Goal: Navigation & Orientation: Find specific page/section

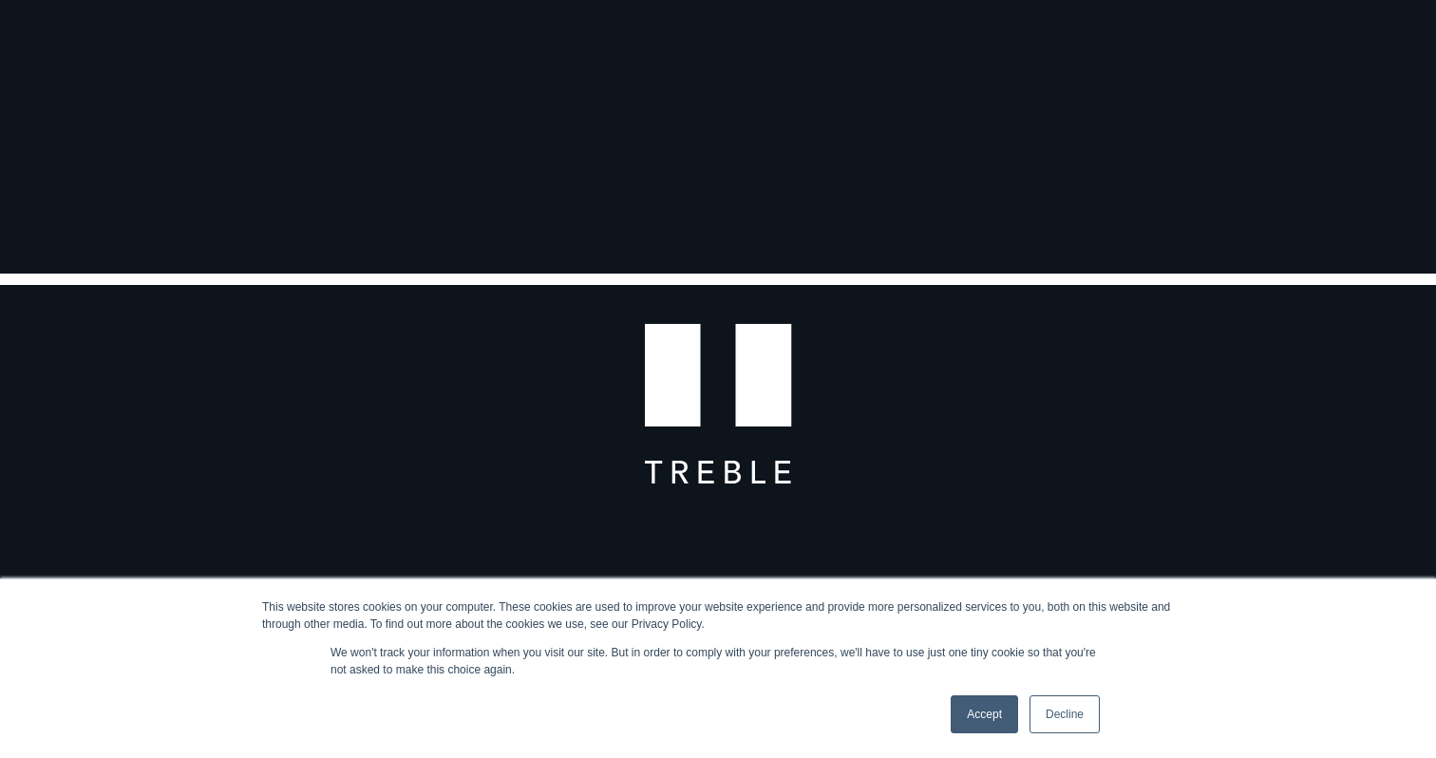
click at [1038, 703] on link "Decline" at bounding box center [1064, 714] width 70 height 38
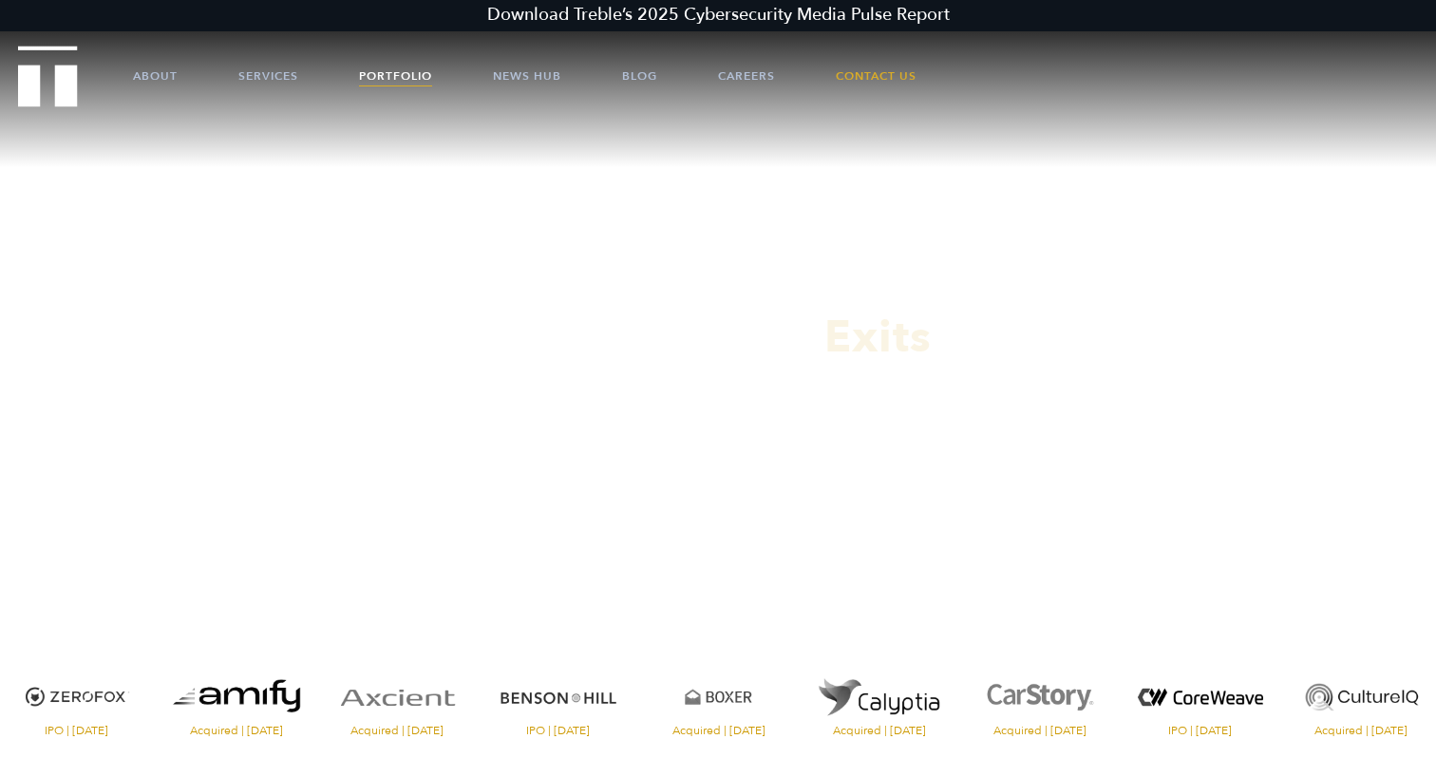
click at [369, 70] on link "Portfolio" at bounding box center [395, 75] width 73 height 57
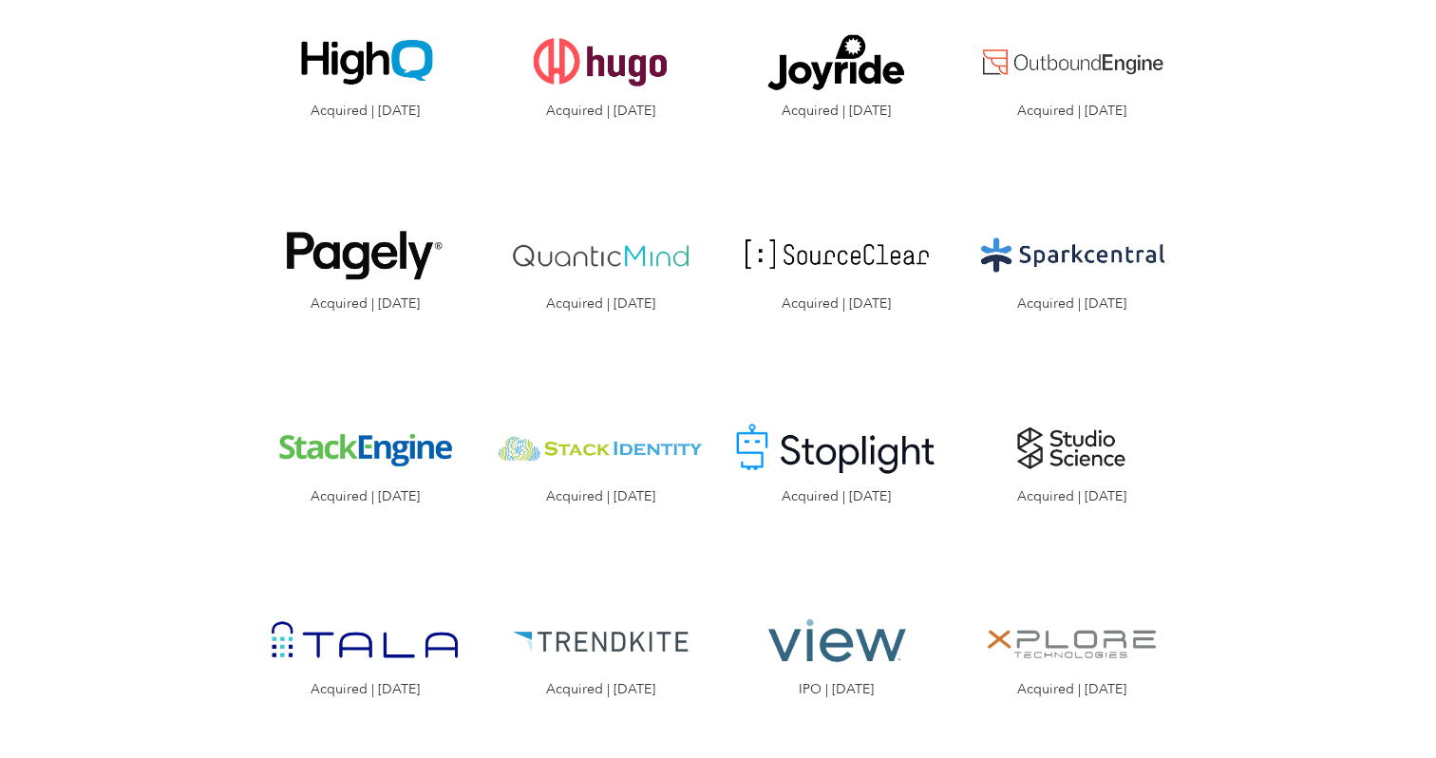
scroll to position [2623, 0]
